Goal: Information Seeking & Learning: Learn about a topic

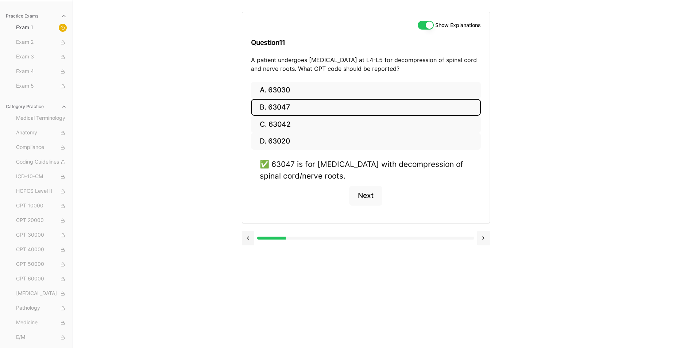
click at [483, 239] on button at bounding box center [483, 238] width 13 height 15
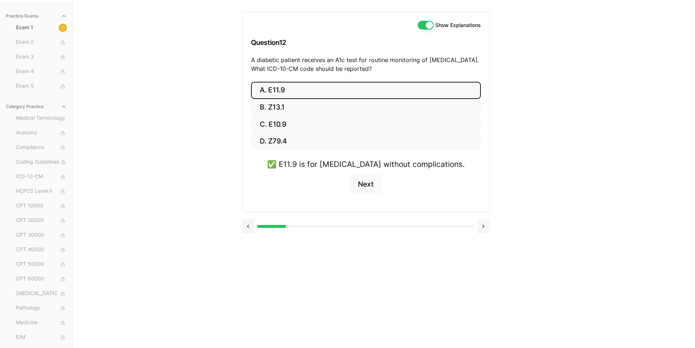
click at [483, 239] on div at bounding box center [366, 226] width 248 height 28
click at [482, 225] on button at bounding box center [483, 226] width 13 height 15
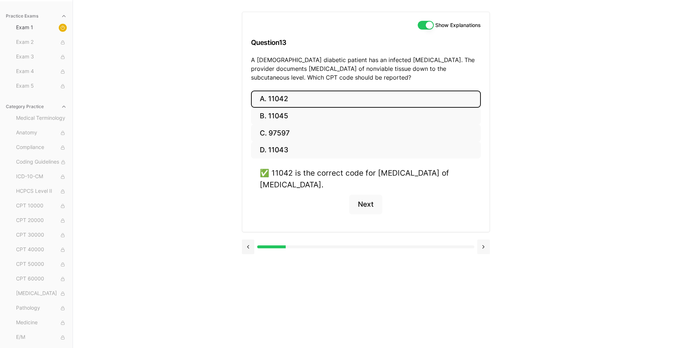
click at [483, 243] on button at bounding box center [483, 246] width 13 height 15
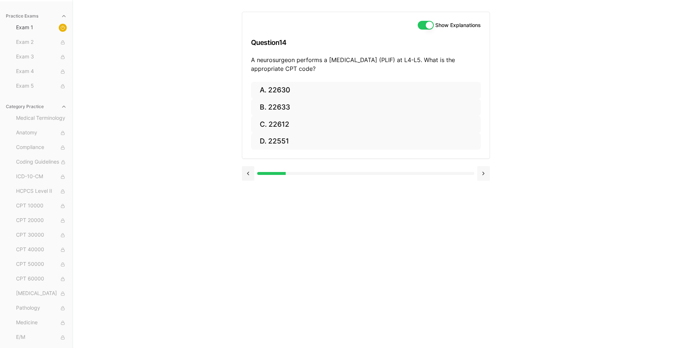
click at [483, 173] on button at bounding box center [483, 173] width 13 height 15
click at [249, 174] on button at bounding box center [248, 173] width 13 height 15
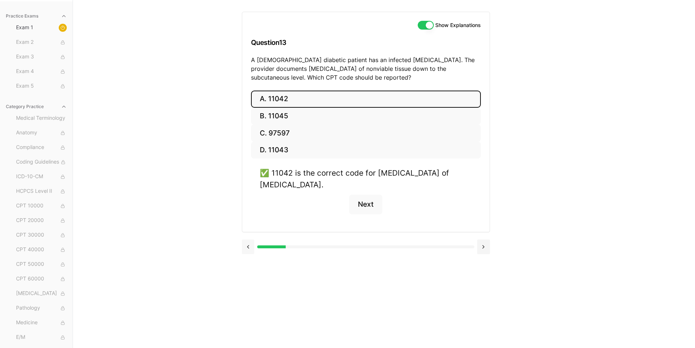
click at [249, 247] on button at bounding box center [248, 246] width 13 height 15
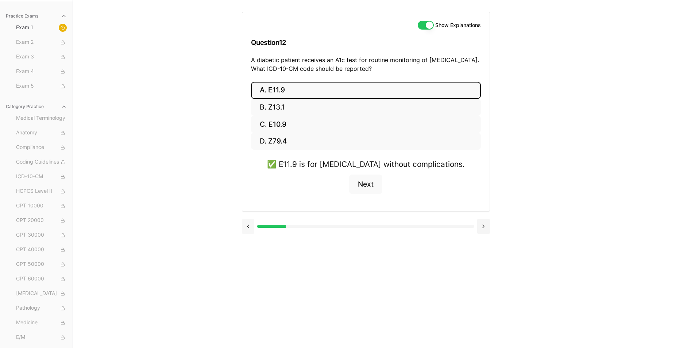
click at [251, 225] on button at bounding box center [248, 226] width 13 height 15
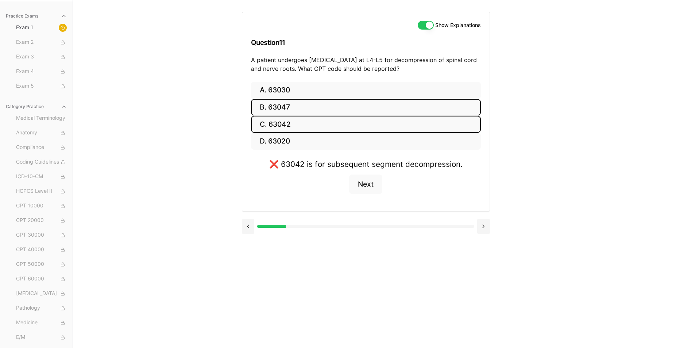
click at [276, 107] on button "B. 63047" at bounding box center [366, 107] width 230 height 17
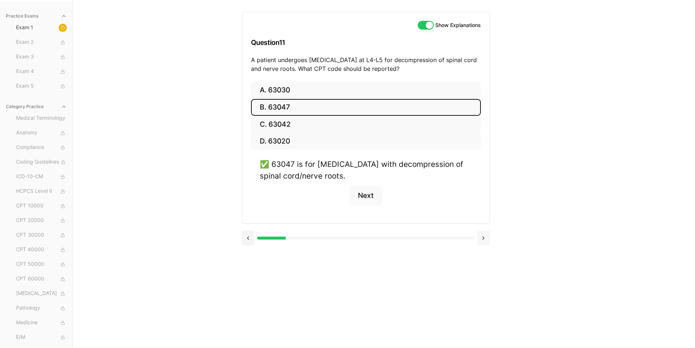
click at [479, 234] on button at bounding box center [483, 238] width 13 height 15
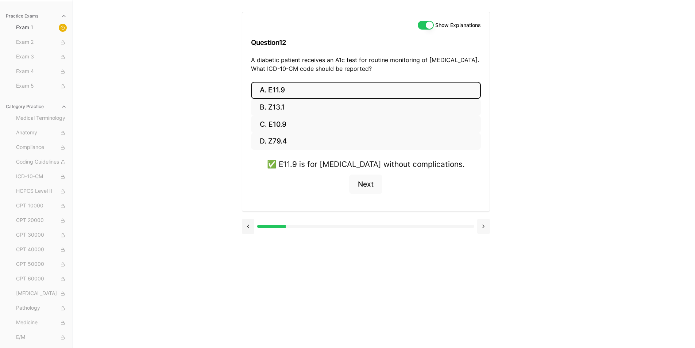
click at [481, 221] on button at bounding box center [483, 226] width 13 height 15
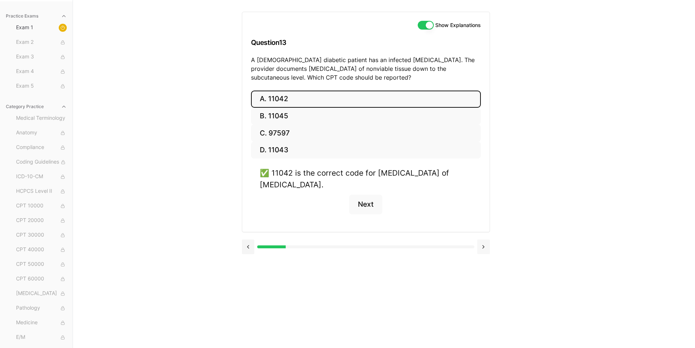
click at [484, 245] on button at bounding box center [483, 246] width 13 height 15
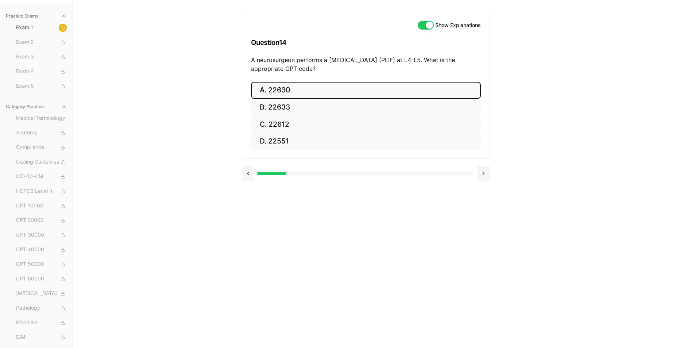
click at [275, 92] on button "A. 22630" at bounding box center [366, 90] width 230 height 17
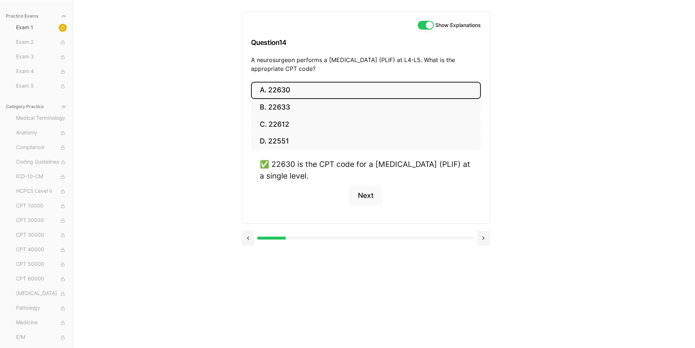
click at [422, 24] on button "Show Explanations" at bounding box center [426, 25] width 16 height 9
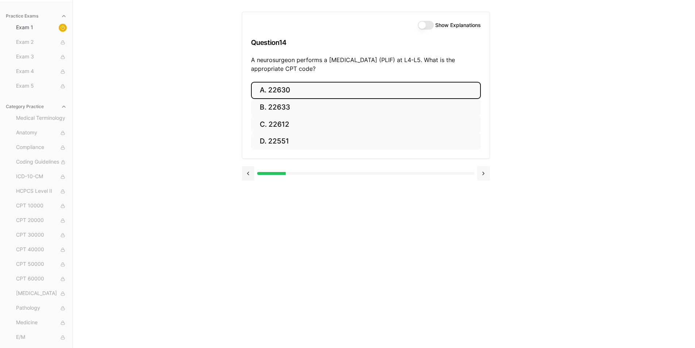
click at [483, 174] on button at bounding box center [483, 173] width 13 height 15
click at [292, 88] on button "A. R91.8" at bounding box center [366, 90] width 230 height 17
click at [280, 88] on button "A. 62270" at bounding box center [366, 90] width 230 height 17
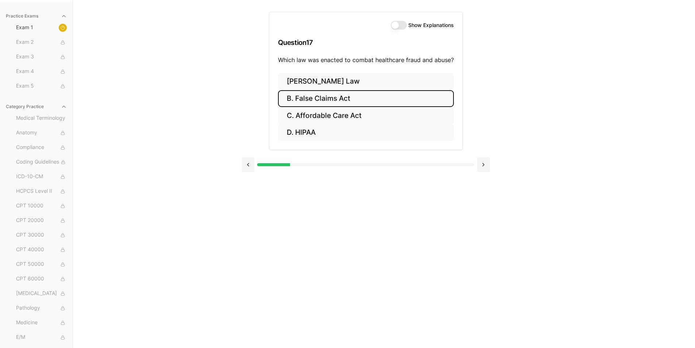
click at [337, 99] on button "B. False Claims Act" at bounding box center [366, 98] width 176 height 17
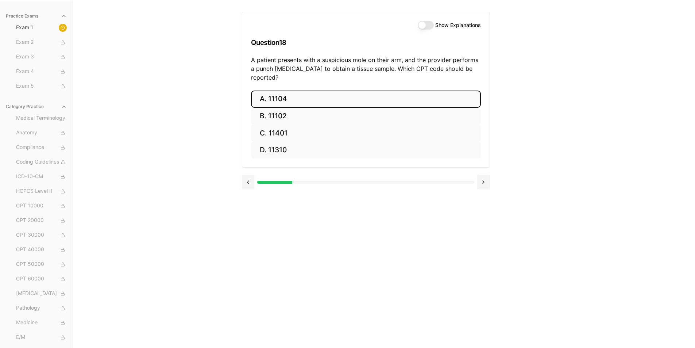
click at [284, 90] on button "A. 11104" at bounding box center [366, 98] width 230 height 17
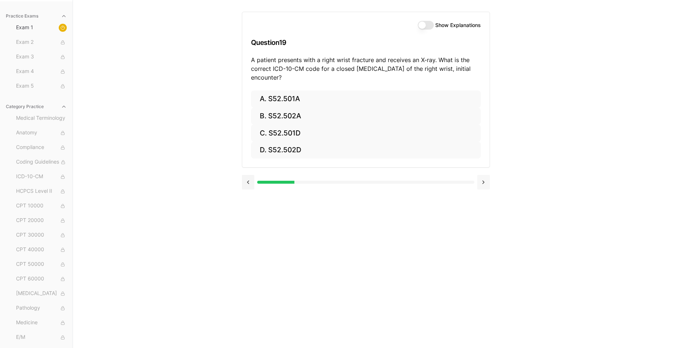
click at [482, 183] on button at bounding box center [483, 182] width 13 height 15
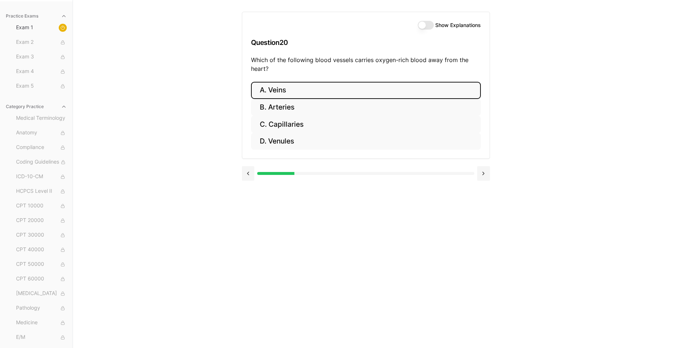
click at [276, 89] on button "A. Veins" at bounding box center [366, 90] width 230 height 17
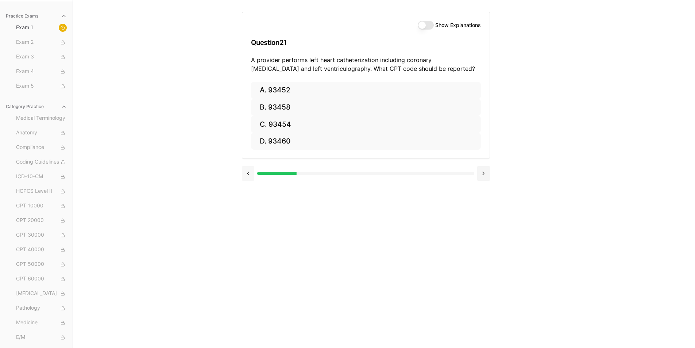
click at [248, 173] on button at bounding box center [248, 173] width 13 height 15
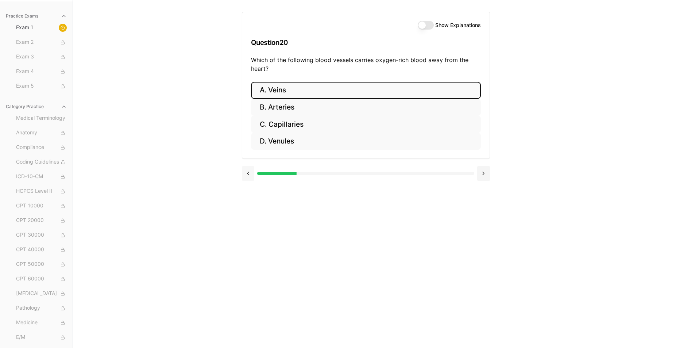
click at [248, 173] on button at bounding box center [248, 173] width 13 height 15
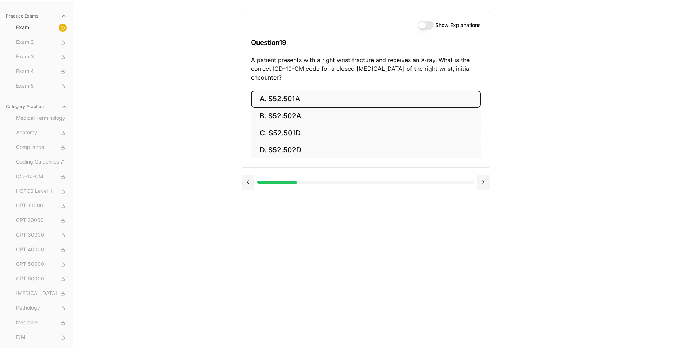
click at [284, 97] on button "A. S52.501A" at bounding box center [366, 98] width 230 height 17
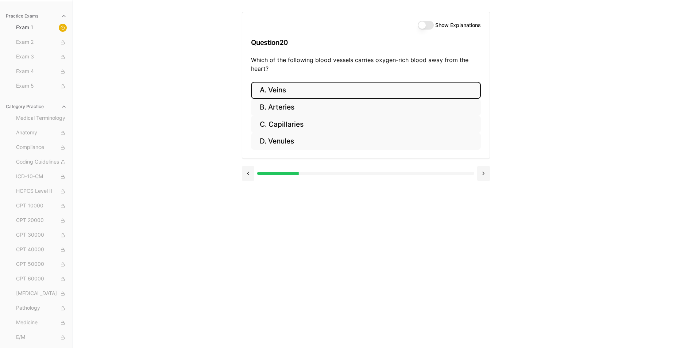
click at [432, 22] on div "Show Explanations" at bounding box center [449, 25] width 63 height 9
click at [429, 24] on button "Show Explanations" at bounding box center [426, 25] width 16 height 9
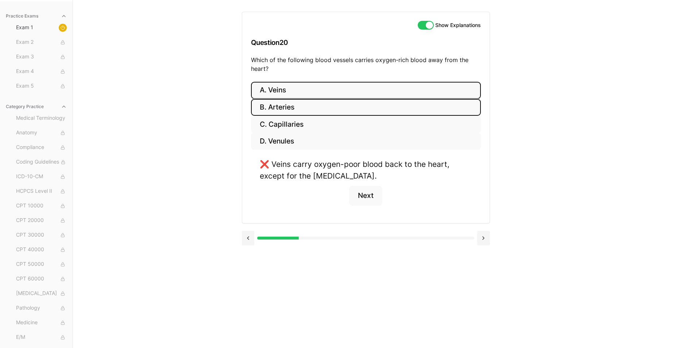
click at [279, 105] on button "B. Arteries" at bounding box center [366, 107] width 230 height 17
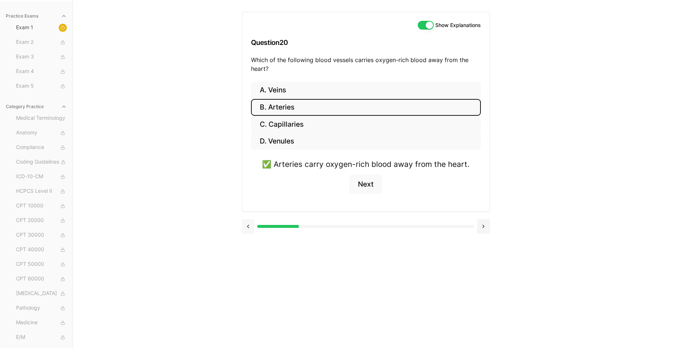
click at [248, 225] on button at bounding box center [248, 226] width 13 height 15
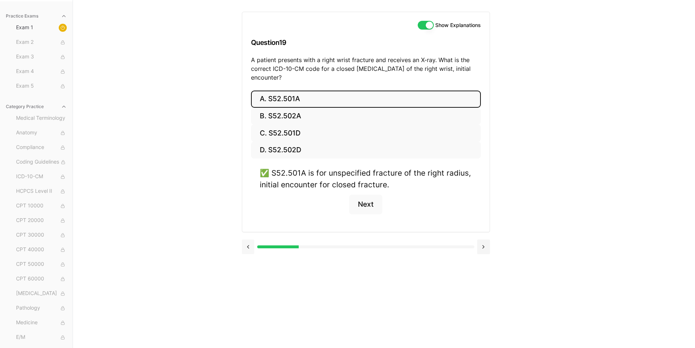
click at [248, 245] on button at bounding box center [248, 246] width 13 height 15
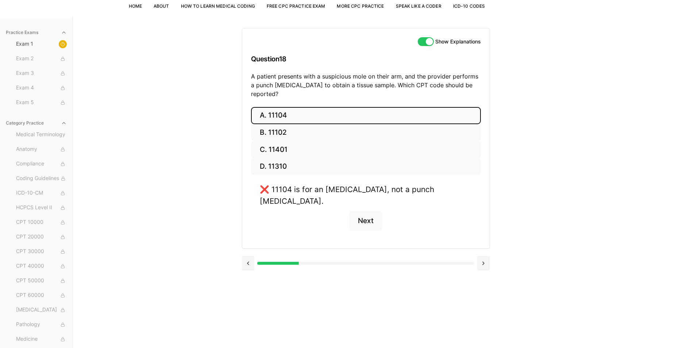
scroll to position [67, 0]
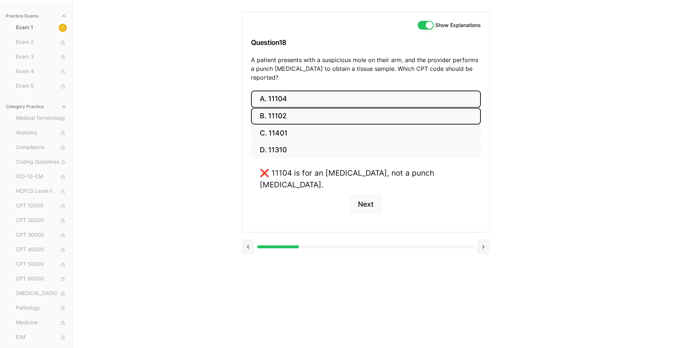
click at [270, 108] on button "B. 11102" at bounding box center [366, 116] width 230 height 17
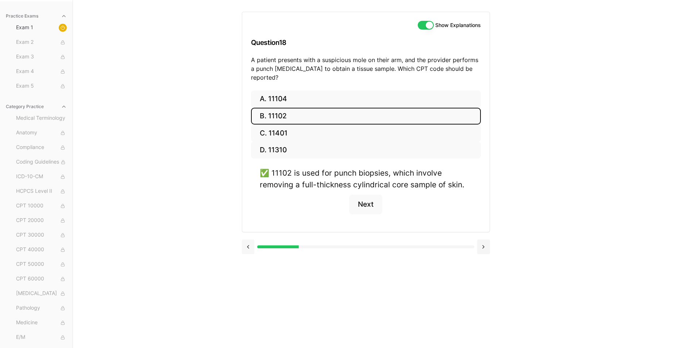
click at [247, 240] on button at bounding box center [248, 246] width 13 height 15
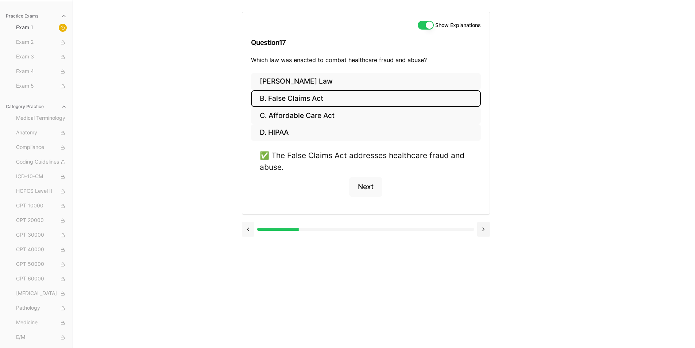
click at [247, 235] on button at bounding box center [248, 229] width 13 height 15
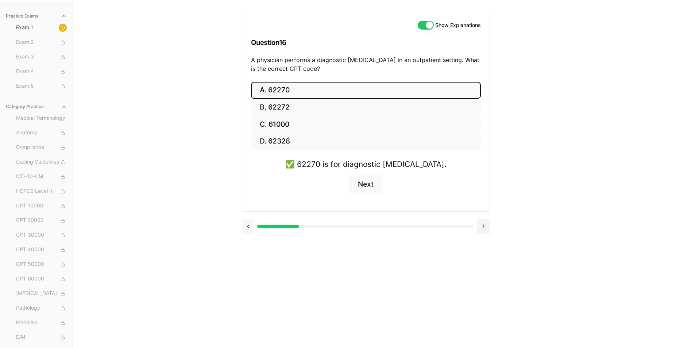
click at [247, 231] on button at bounding box center [248, 226] width 13 height 15
click at [545, 154] on div "Practice Exams Exam 1 Exam 2 Exam 3 Exam 4 Exam 5 Category Practice Medical Ter…" at bounding box center [347, 174] width 695 height 348
